Goal: Information Seeking & Learning: Compare options

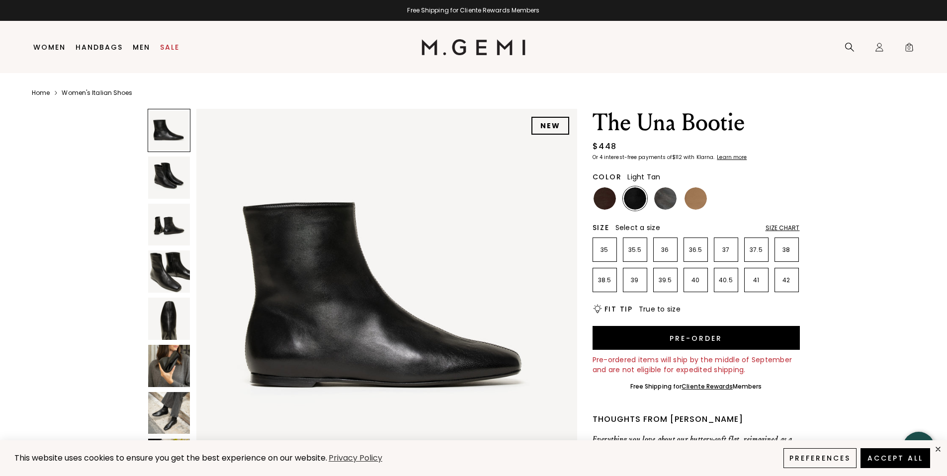
click at [696, 198] on body "This website uses cookies to ensure you get the best experience on our website.…" at bounding box center [473, 238] width 947 height 476
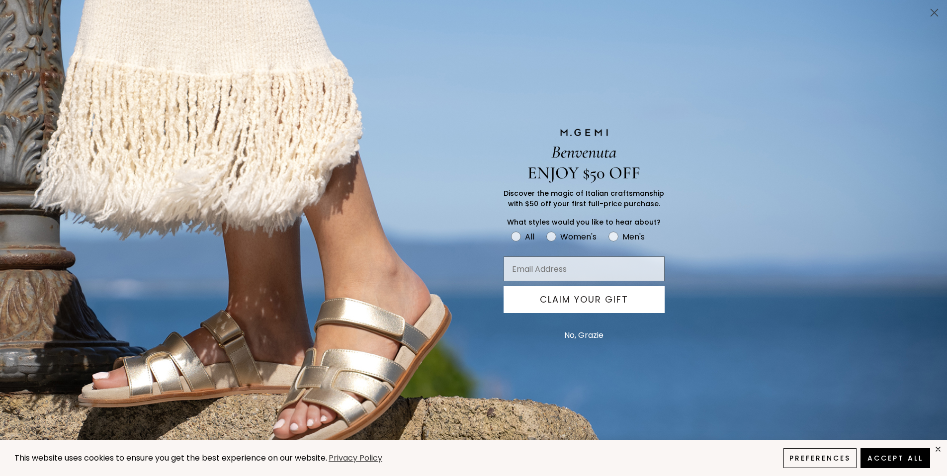
click at [933, 7] on circle "Close dialog" at bounding box center [934, 12] width 16 height 16
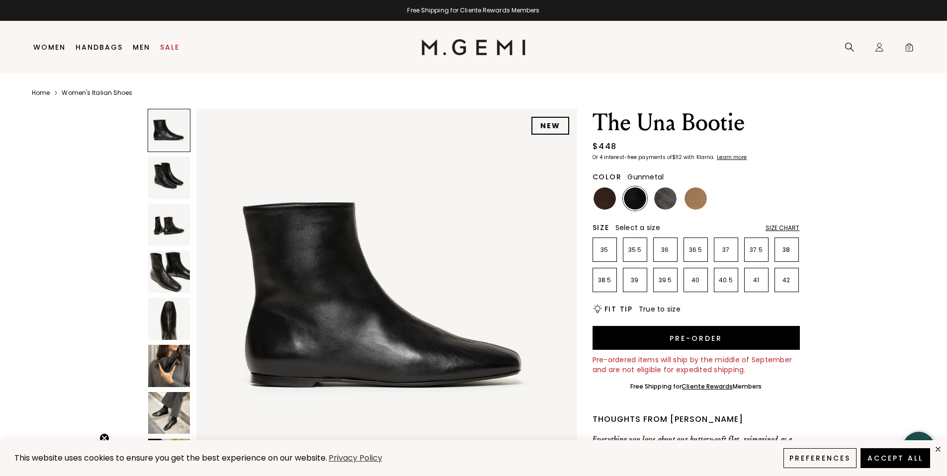
click at [663, 198] on img at bounding box center [665, 198] width 22 height 22
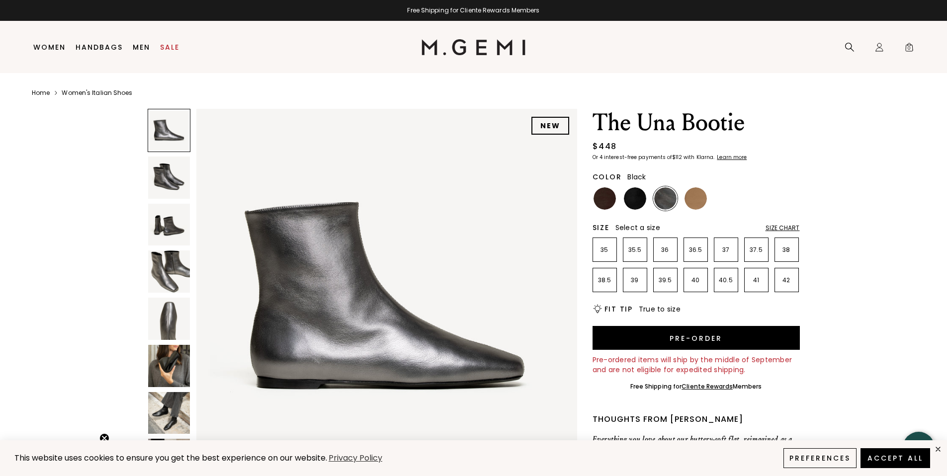
click at [631, 198] on img at bounding box center [635, 198] width 22 height 22
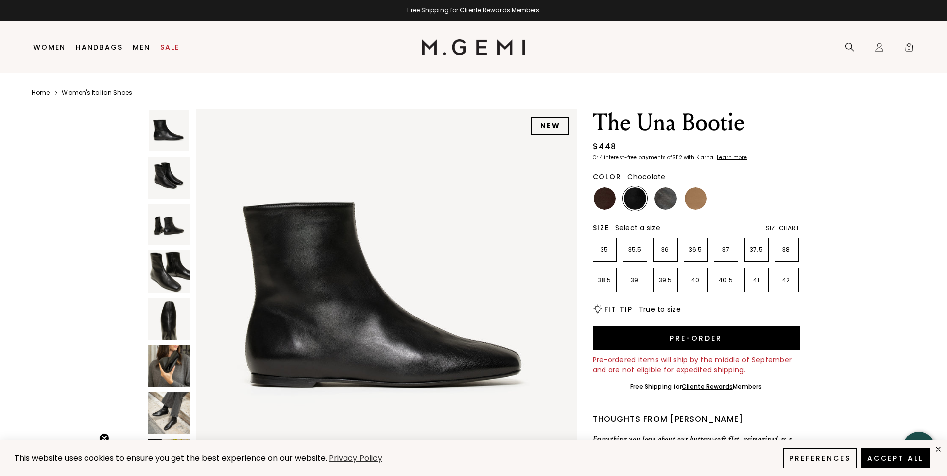
click at [606, 198] on img at bounding box center [604, 198] width 22 height 22
